Goal: Find specific page/section: Find specific page/section

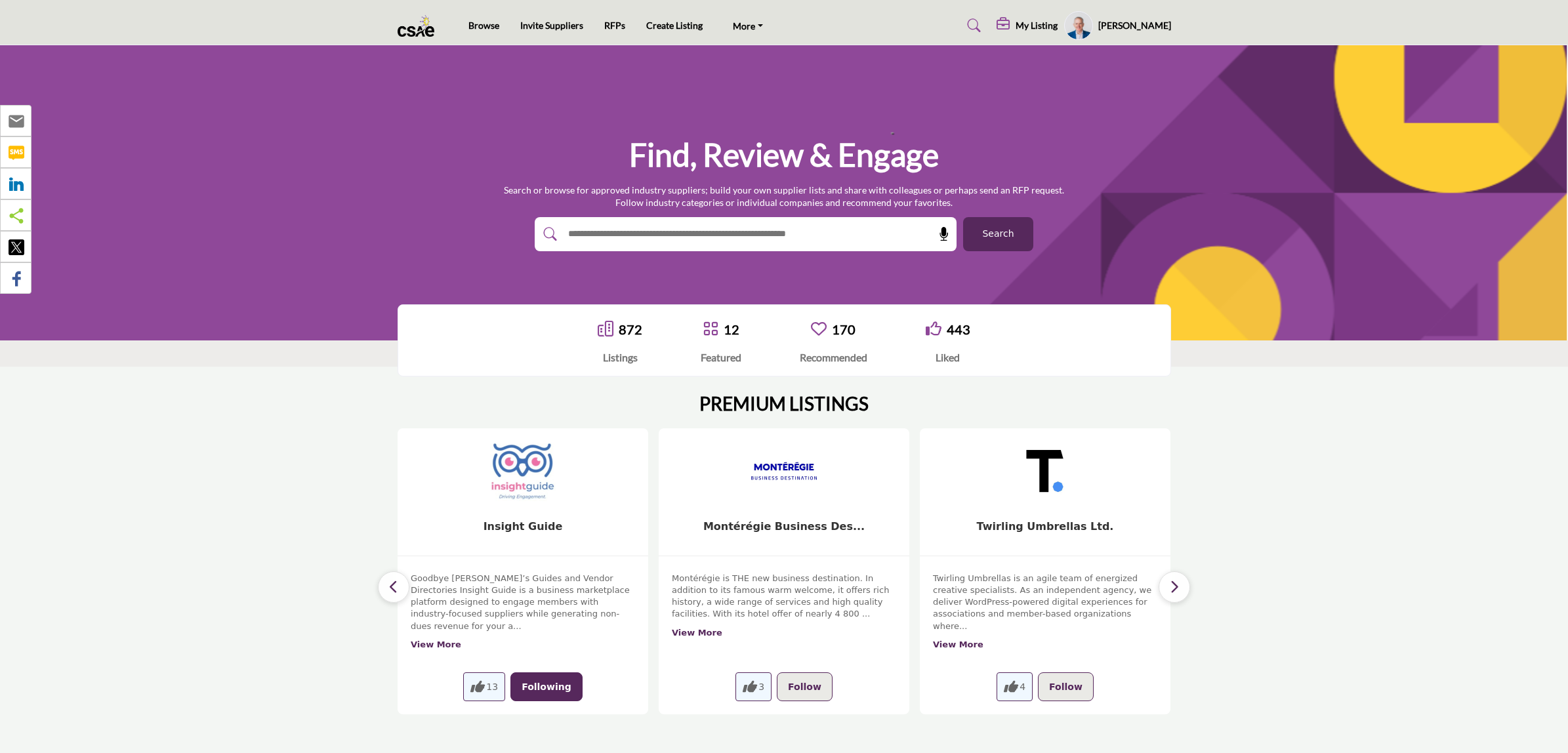
click at [1011, 232] on button "Search" at bounding box center [998, 234] width 70 height 34
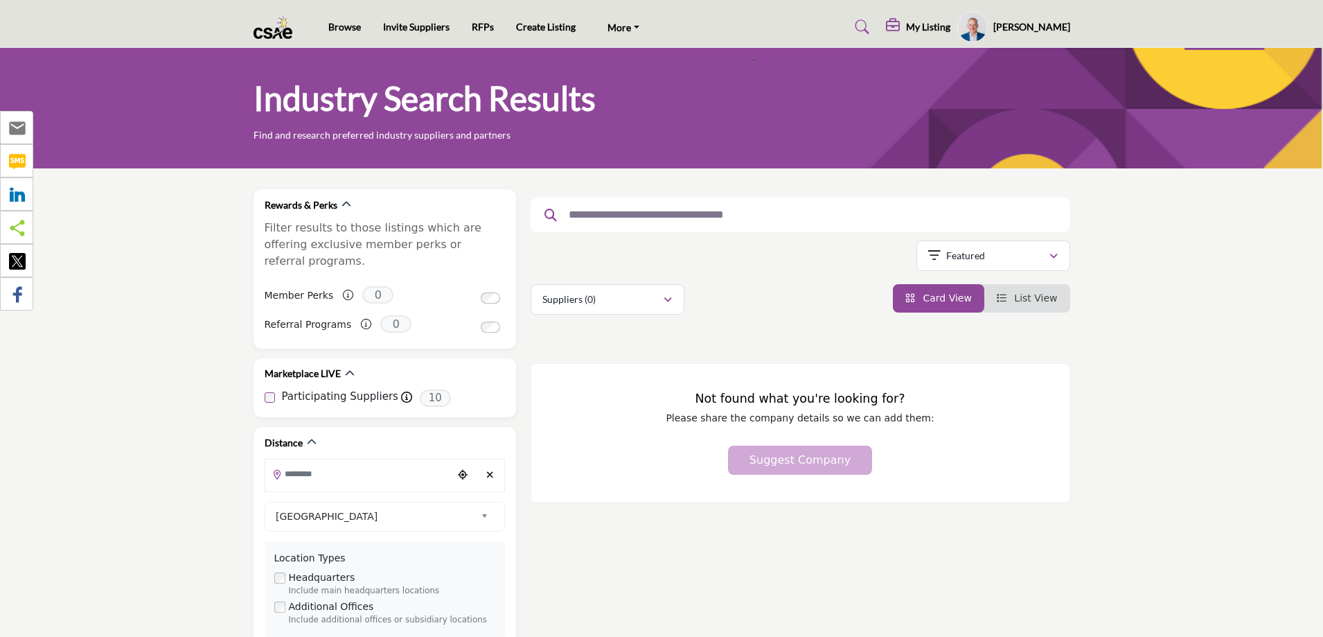
click at [988, 25] on profile-featured-4957a38b-70fd-449d-98bd-68ddb9a3b74a "Show hide supplier dropdown" at bounding box center [973, 27] width 30 height 30
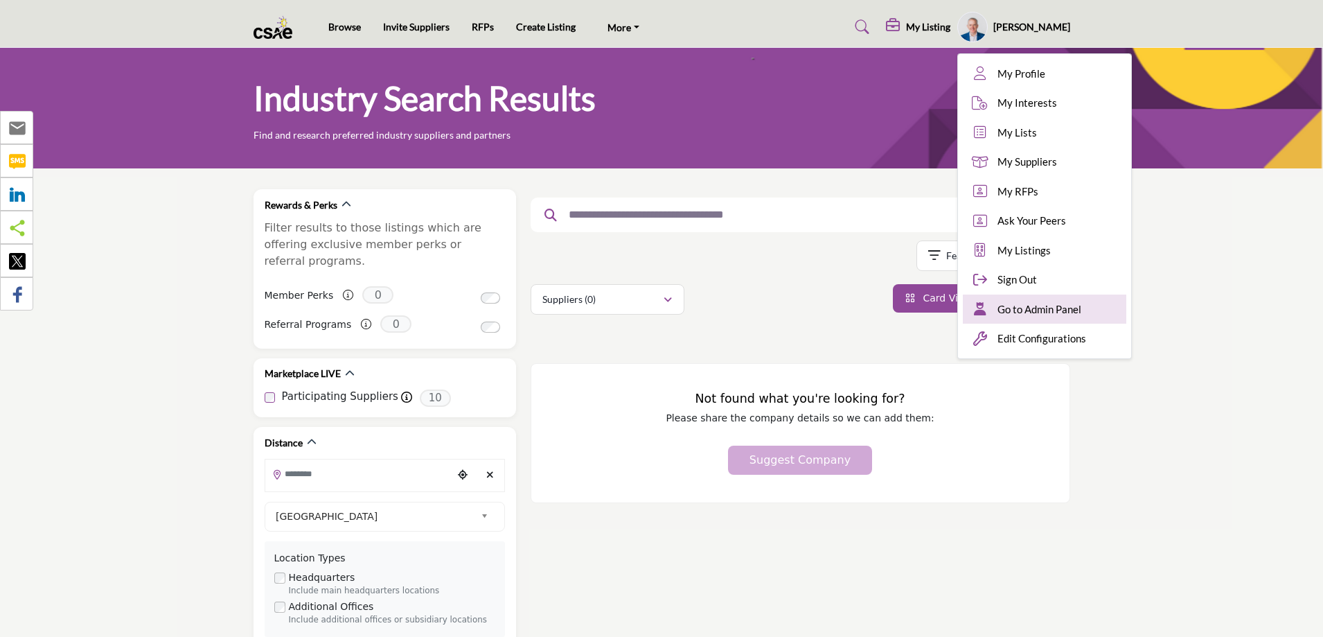
click at [1053, 312] on span "Go to Admin Panel" at bounding box center [1040, 309] width 84 height 16
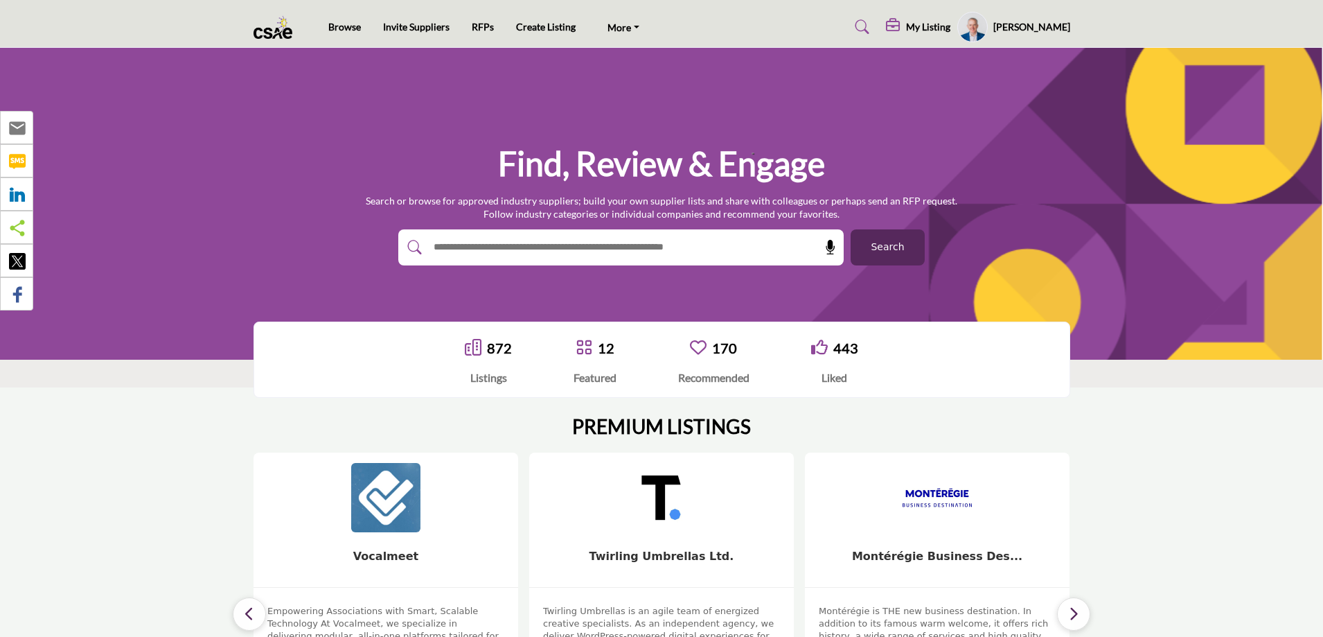
click at [885, 240] on span "Search" at bounding box center [887, 247] width 33 height 15
